Goal: Information Seeking & Learning: Learn about a topic

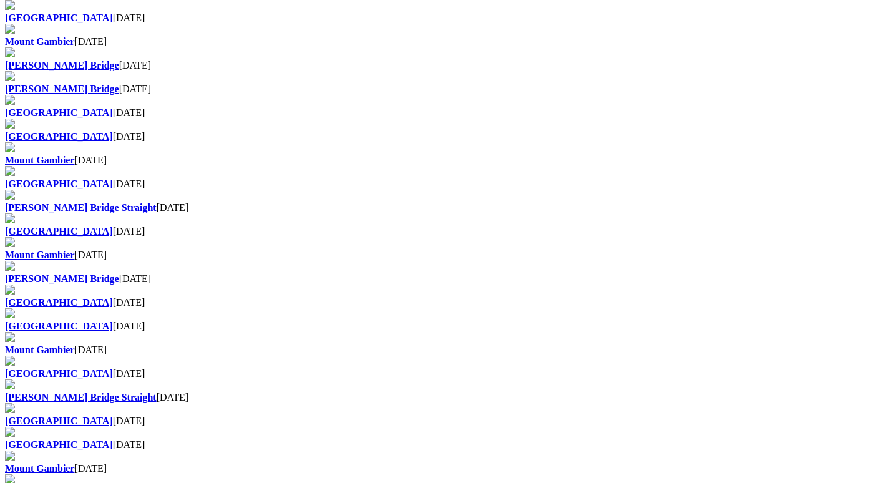
scroll to position [715, 0]
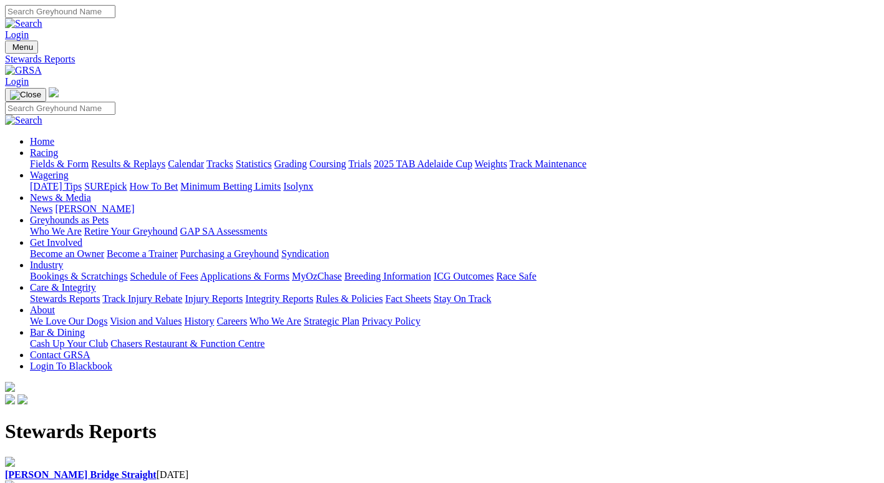
click at [127, 469] on link "[PERSON_NAME] Bridge Straight" at bounding box center [81, 474] width 152 height 11
